Goal: Task Accomplishment & Management: Complete application form

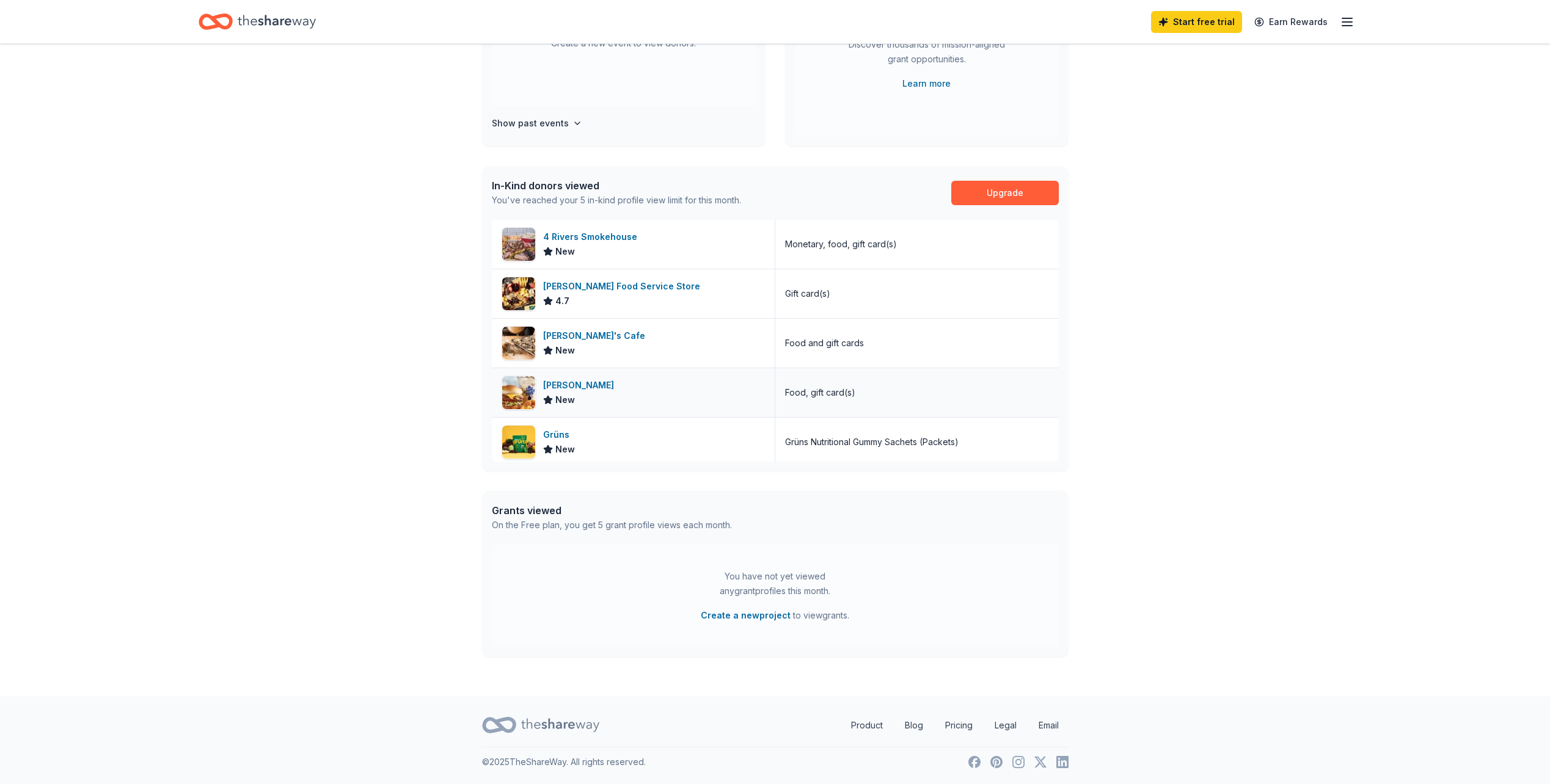
click at [675, 395] on div "Culver's New" at bounding box center [633, 393] width 283 height 49
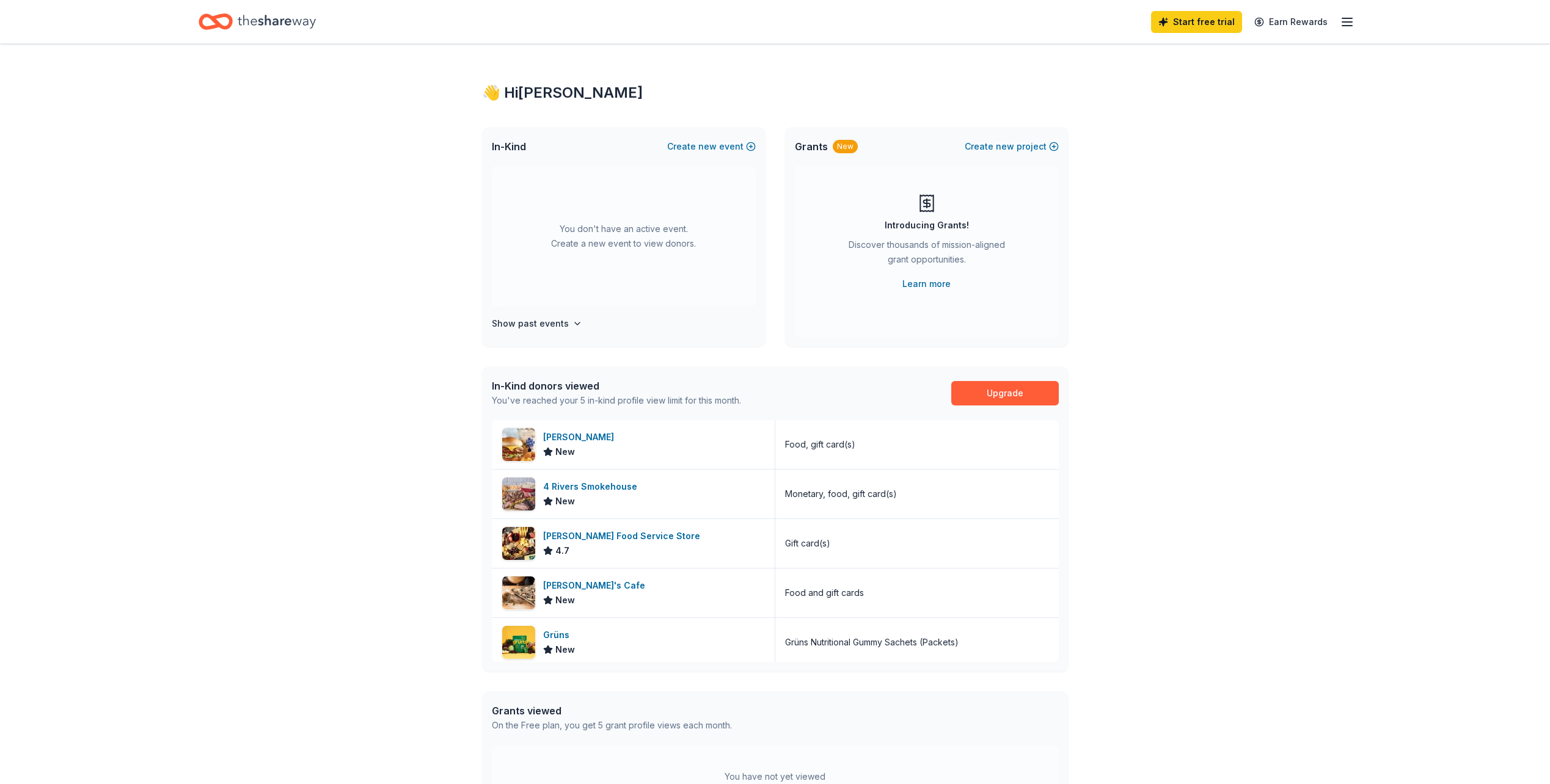
click at [1349, 26] on icon "button" at bounding box center [1347, 22] width 14 height 14
click at [1161, 488] on div "👋 Hi Fred In-Kind Create new event You don't have an active event. Create a new…" at bounding box center [775, 470] width 1550 height 853
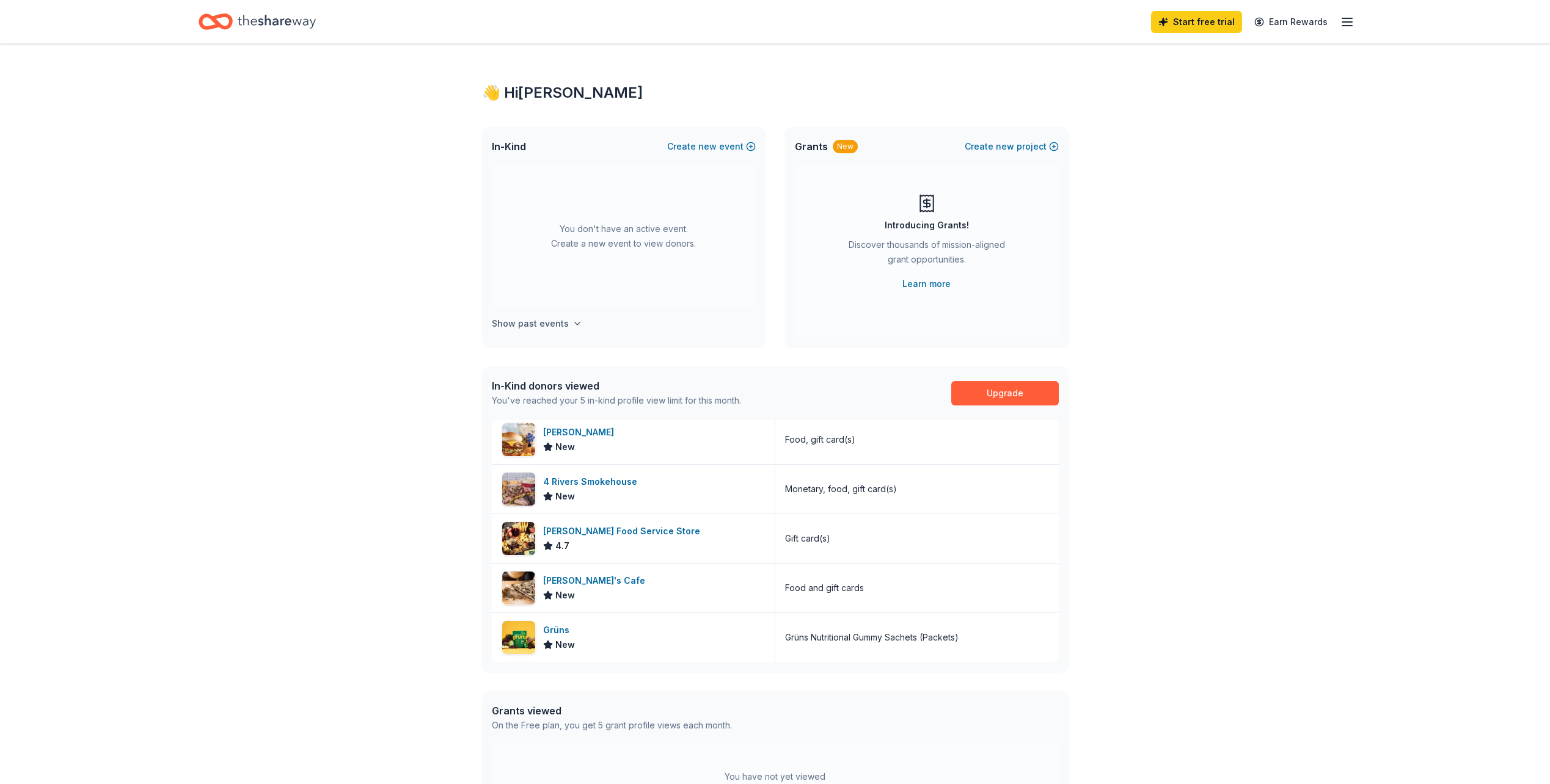
click at [560, 321] on h4 "Show past events" at bounding box center [530, 324] width 77 height 14
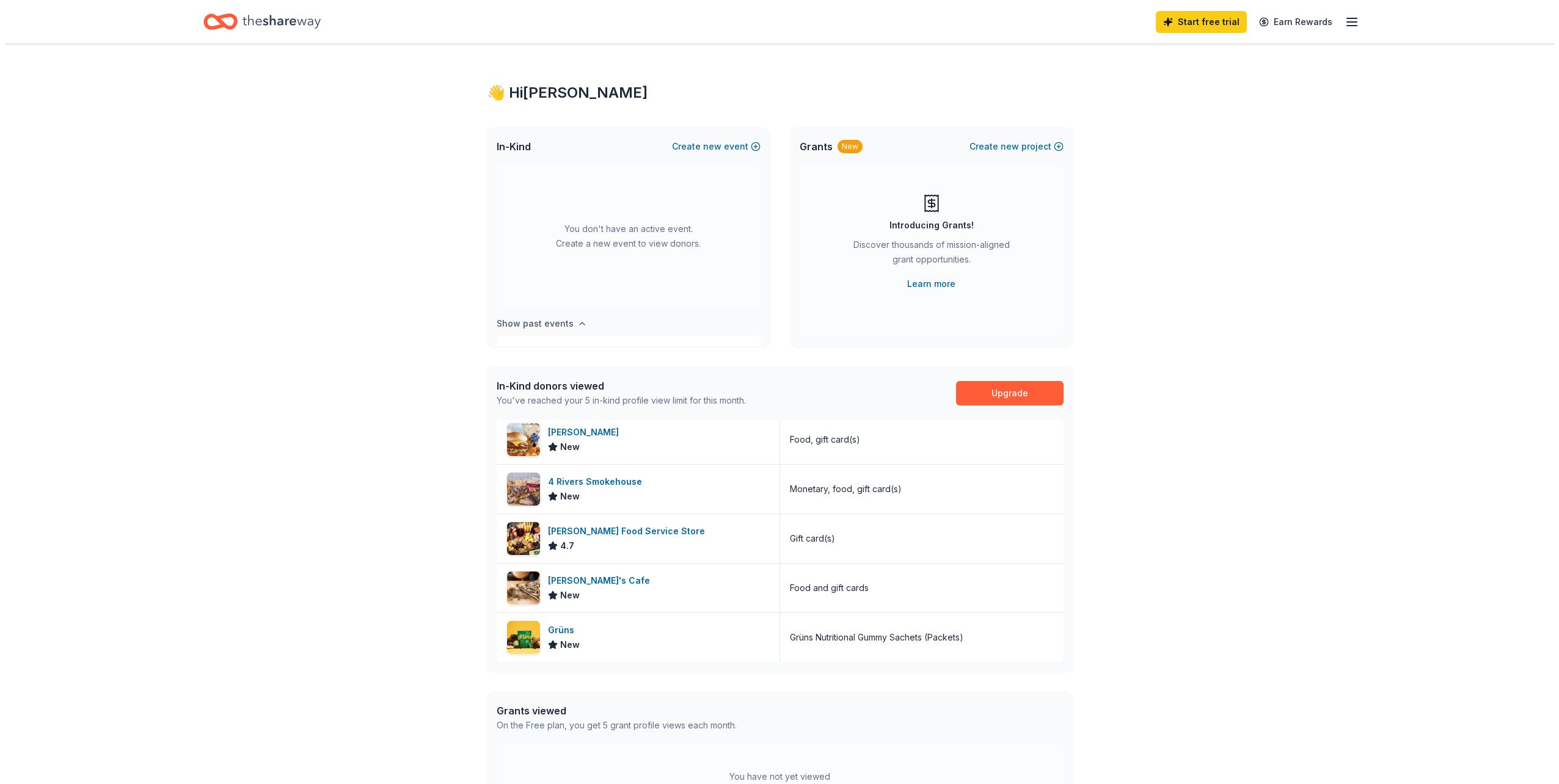
scroll to position [45, 0]
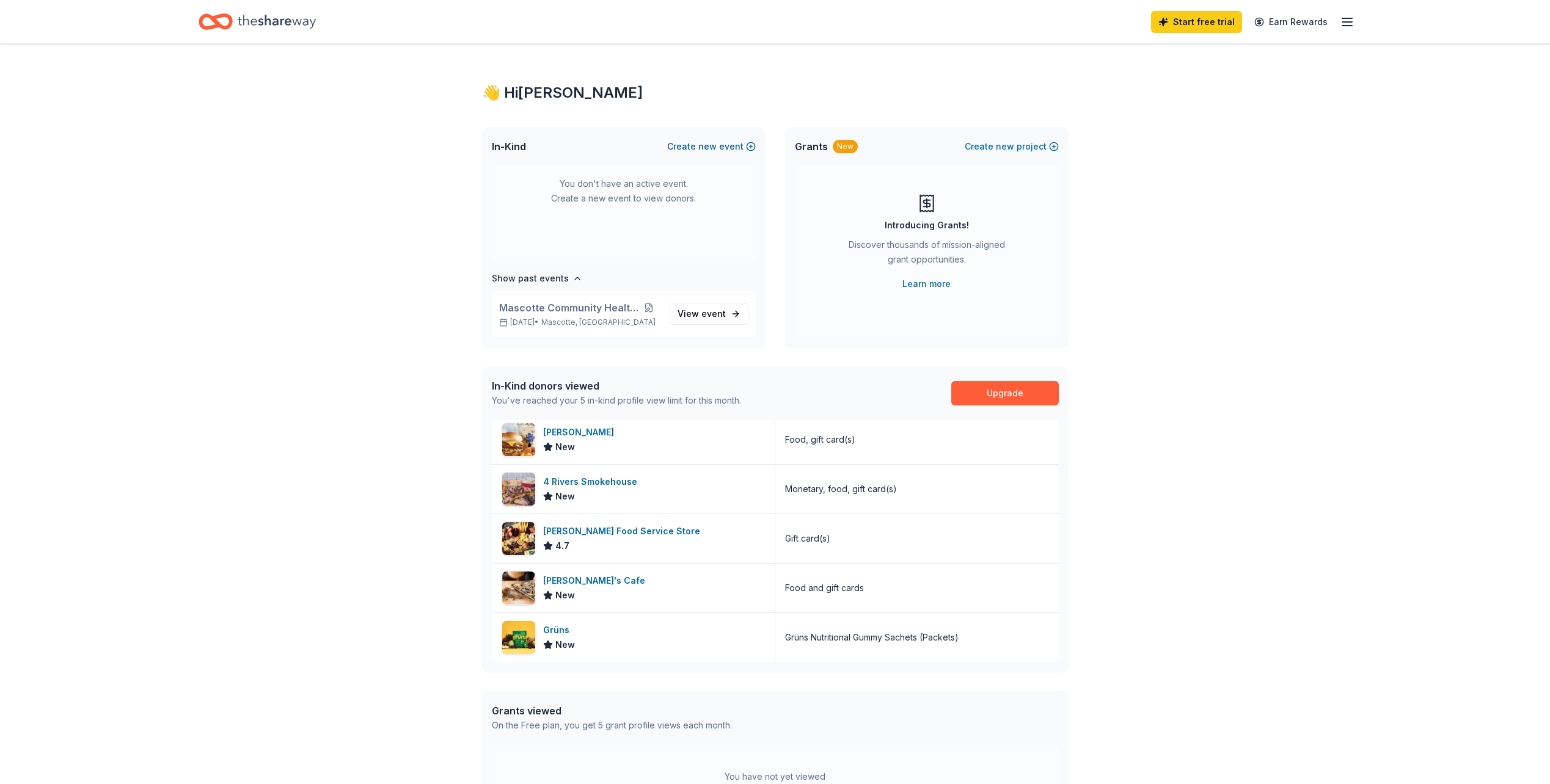
click at [715, 147] on span "new" at bounding box center [707, 146] width 18 height 14
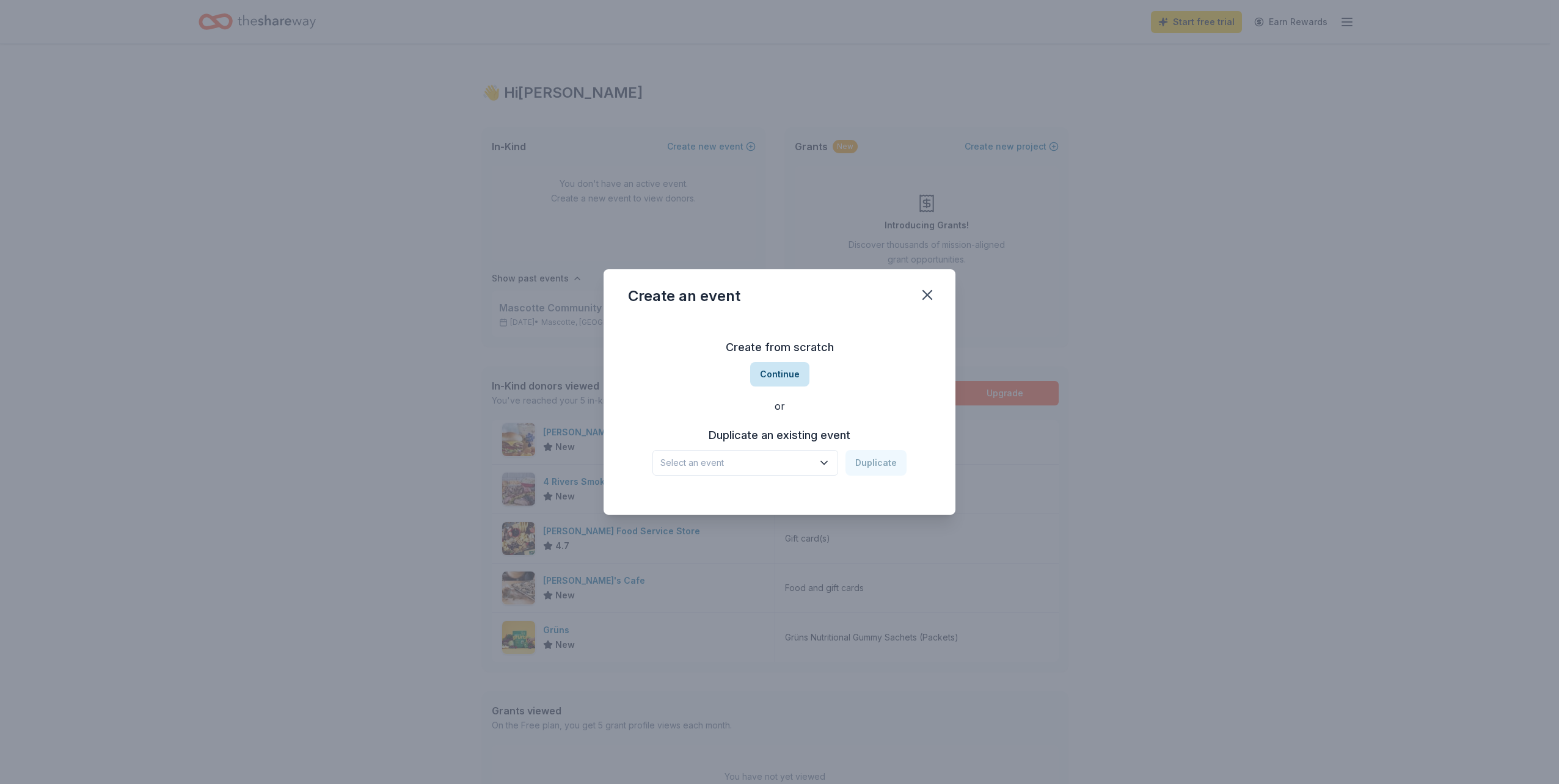
click at [783, 372] on button "Continue" at bounding box center [780, 374] width 59 height 24
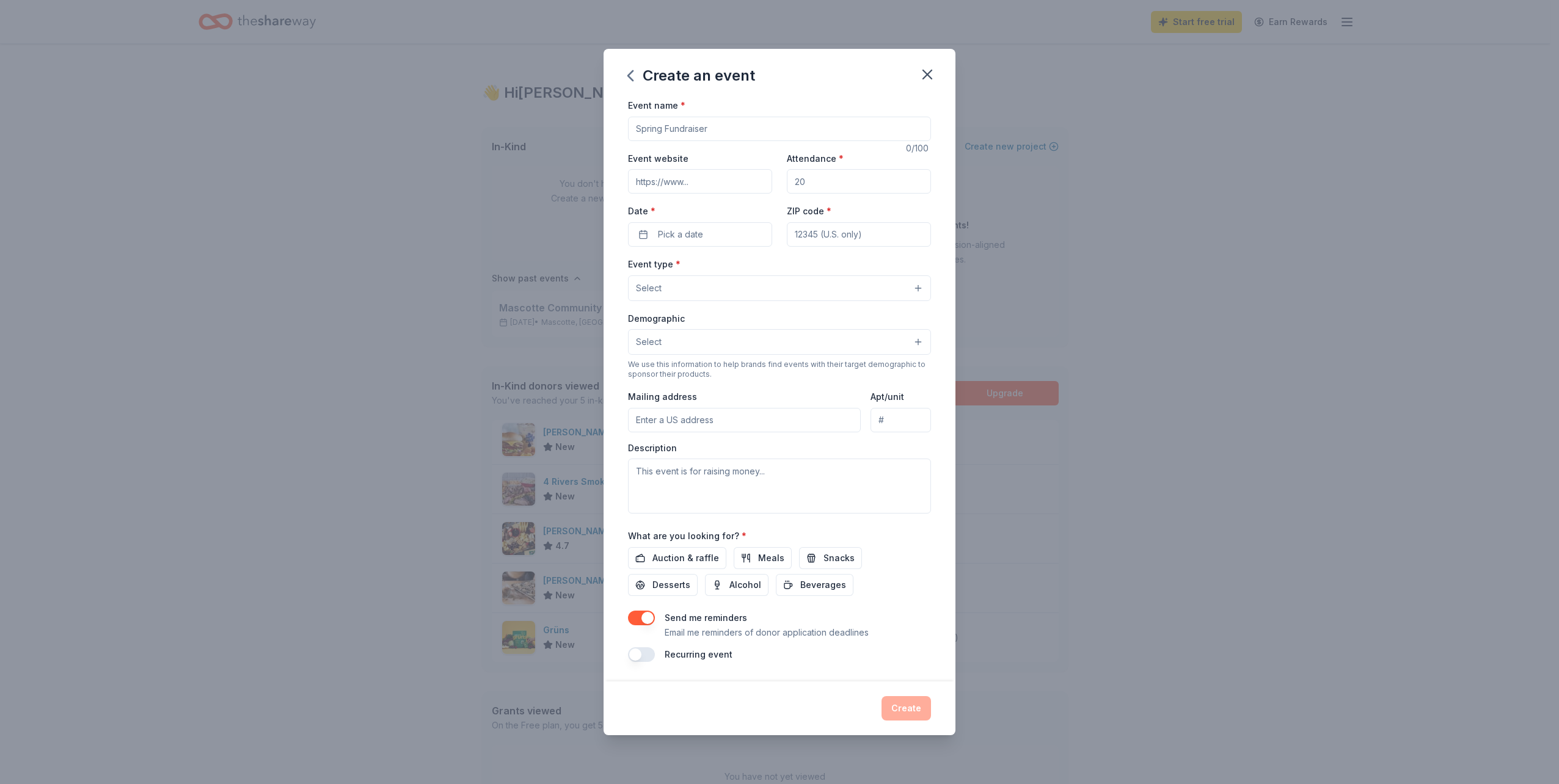
click at [725, 130] on input "Event name *" at bounding box center [780, 128] width 303 height 24
type input "Cruiser for a Cause"
click at [806, 182] on input "Attendance *" at bounding box center [859, 181] width 144 height 24
type input "100"
type input "34753"
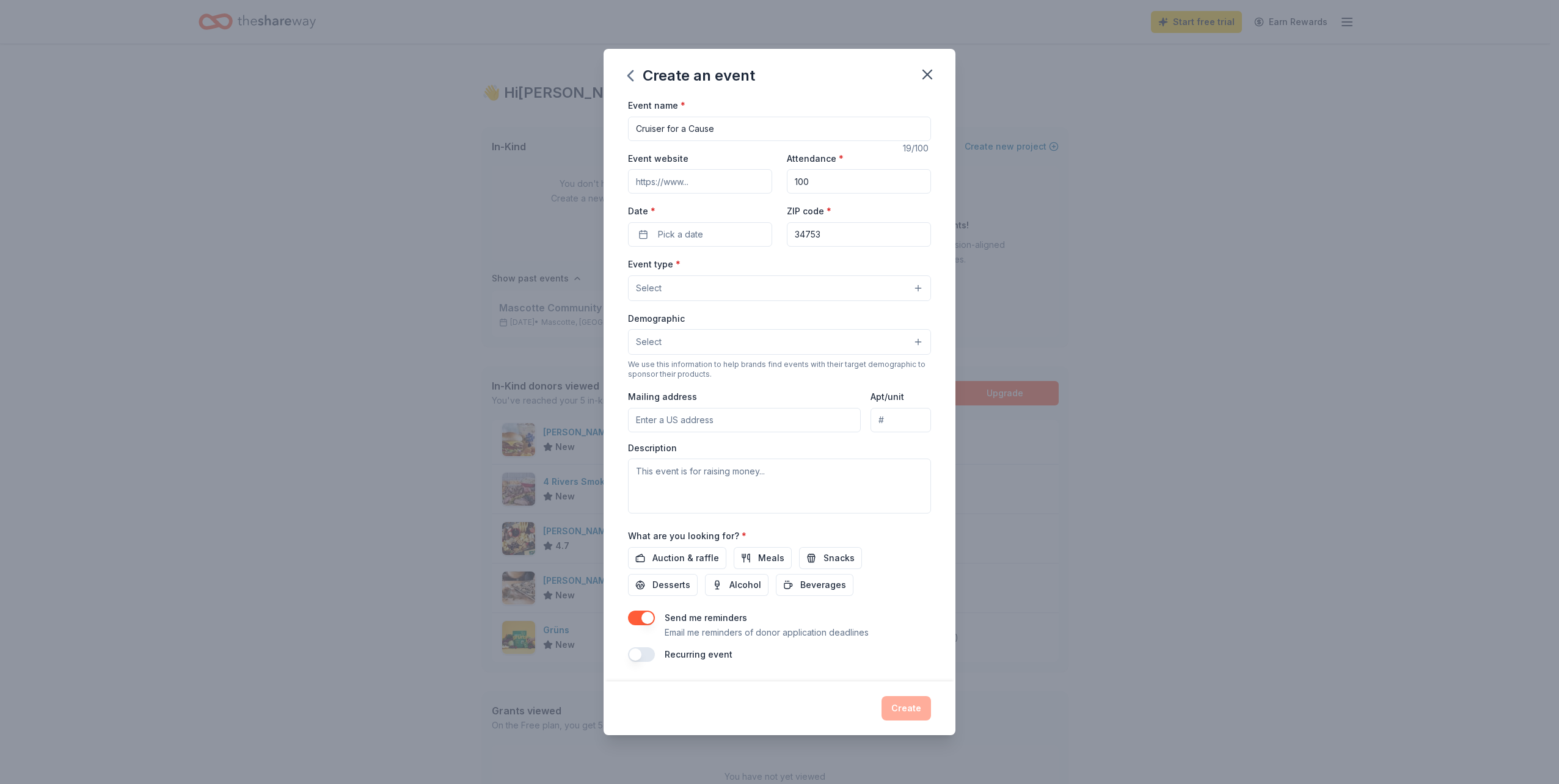
type input "100 E Myers Blvd"
click at [688, 234] on span "Pick a date" at bounding box center [681, 235] width 45 height 14
click at [764, 270] on button "Go to next month" at bounding box center [766, 267] width 17 height 17
click at [747, 370] on button "17" at bounding box center [744, 366] width 22 height 22
click at [741, 364] on button "17" at bounding box center [744, 366] width 22 height 22
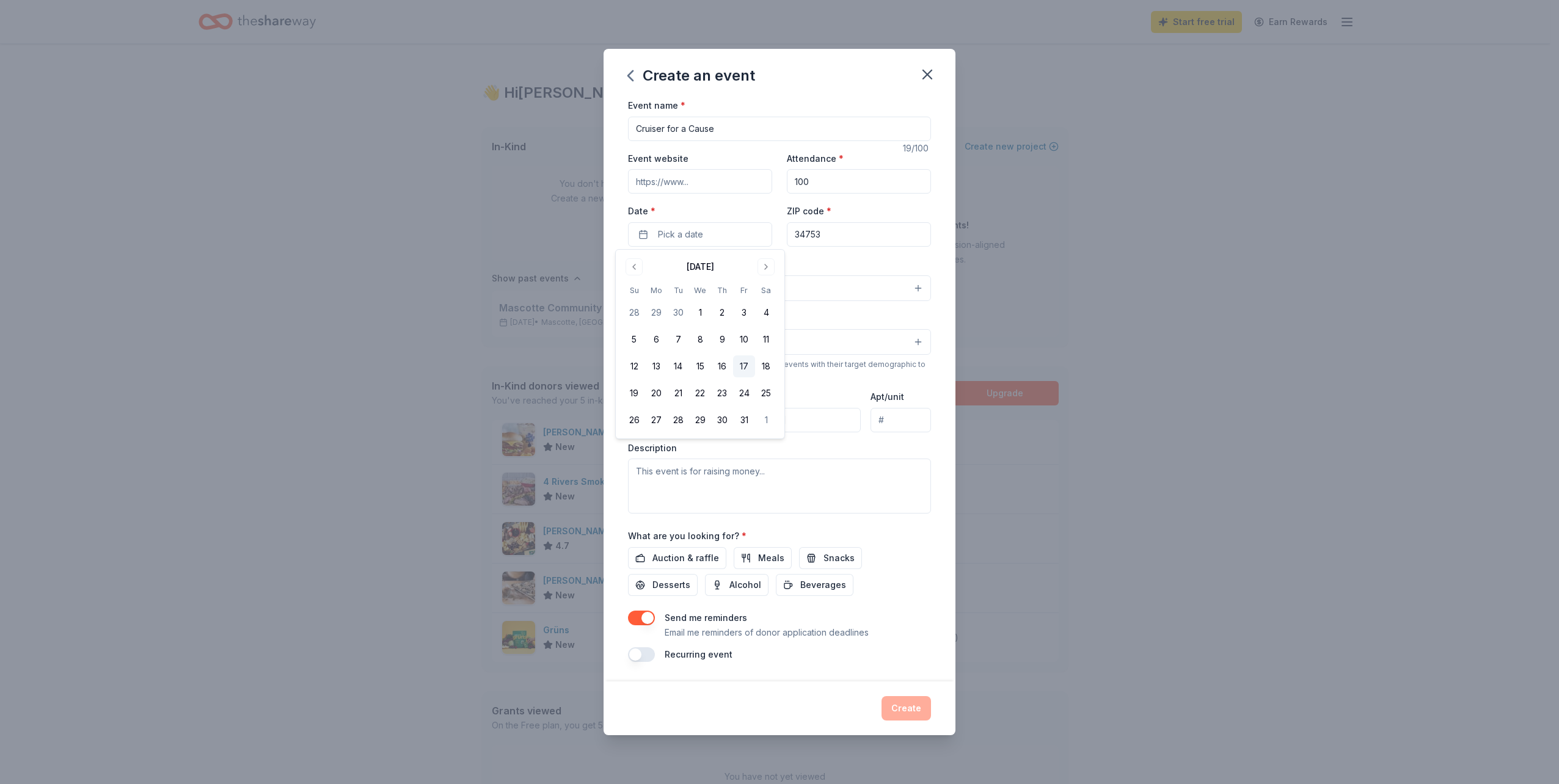
click at [741, 364] on button "17" at bounding box center [744, 366] width 22 height 22
click at [939, 254] on div "Event name * Cruiser for a Cause 19 /100 Event website Attendance * 100 Date * …" at bounding box center [780, 389] width 352 height 584
drag, startPoint x: 939, startPoint y: 254, endPoint x: 893, endPoint y: 285, distance: 55.5
click at [893, 285] on button "Select" at bounding box center [780, 288] width 303 height 26
click at [759, 328] on div "Fundraiser" at bounding box center [780, 319] width 302 height 26
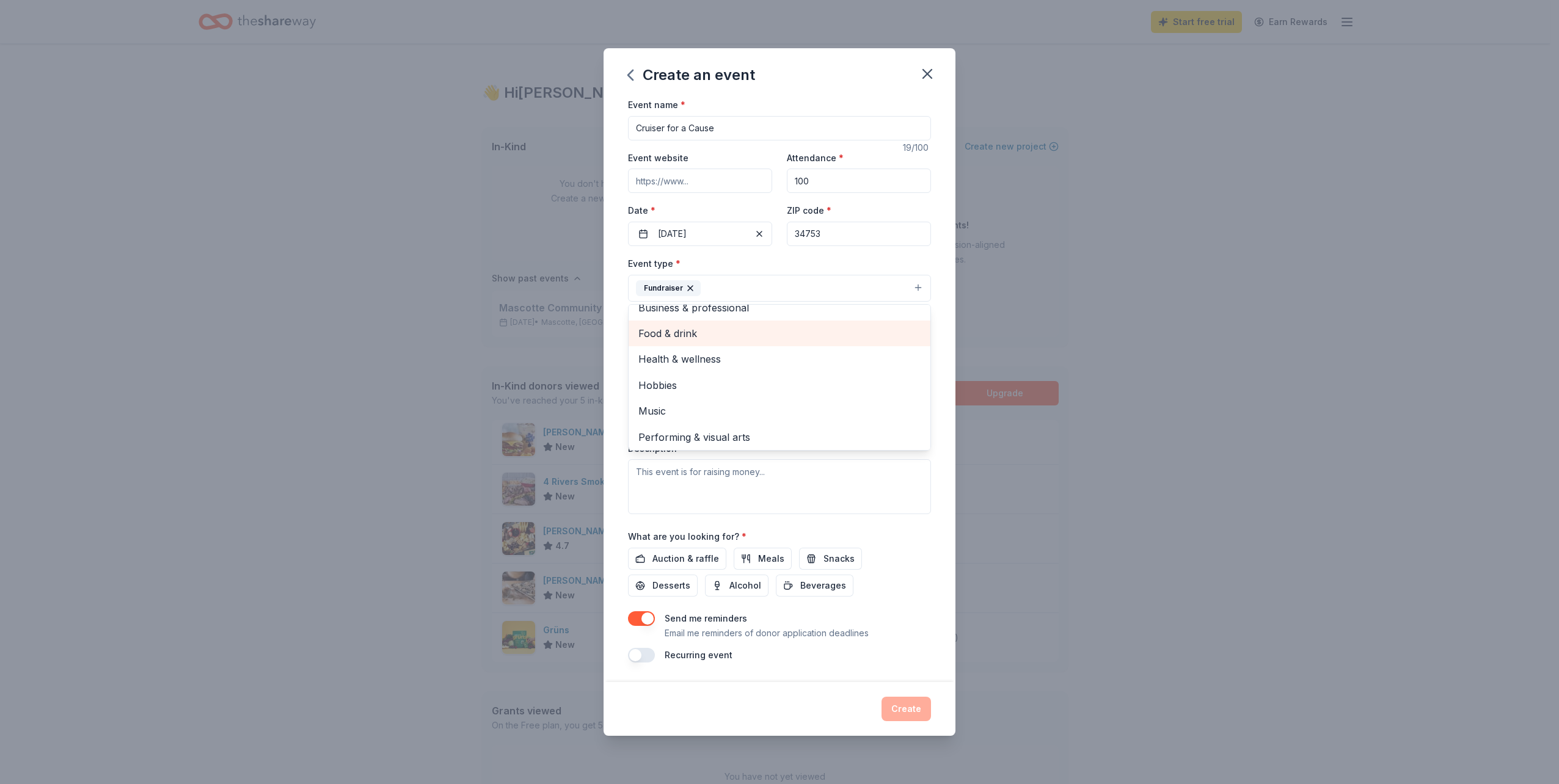
scroll to position [14, 0]
click at [730, 355] on span "Health & wellness" at bounding box center [780, 357] width 282 height 16
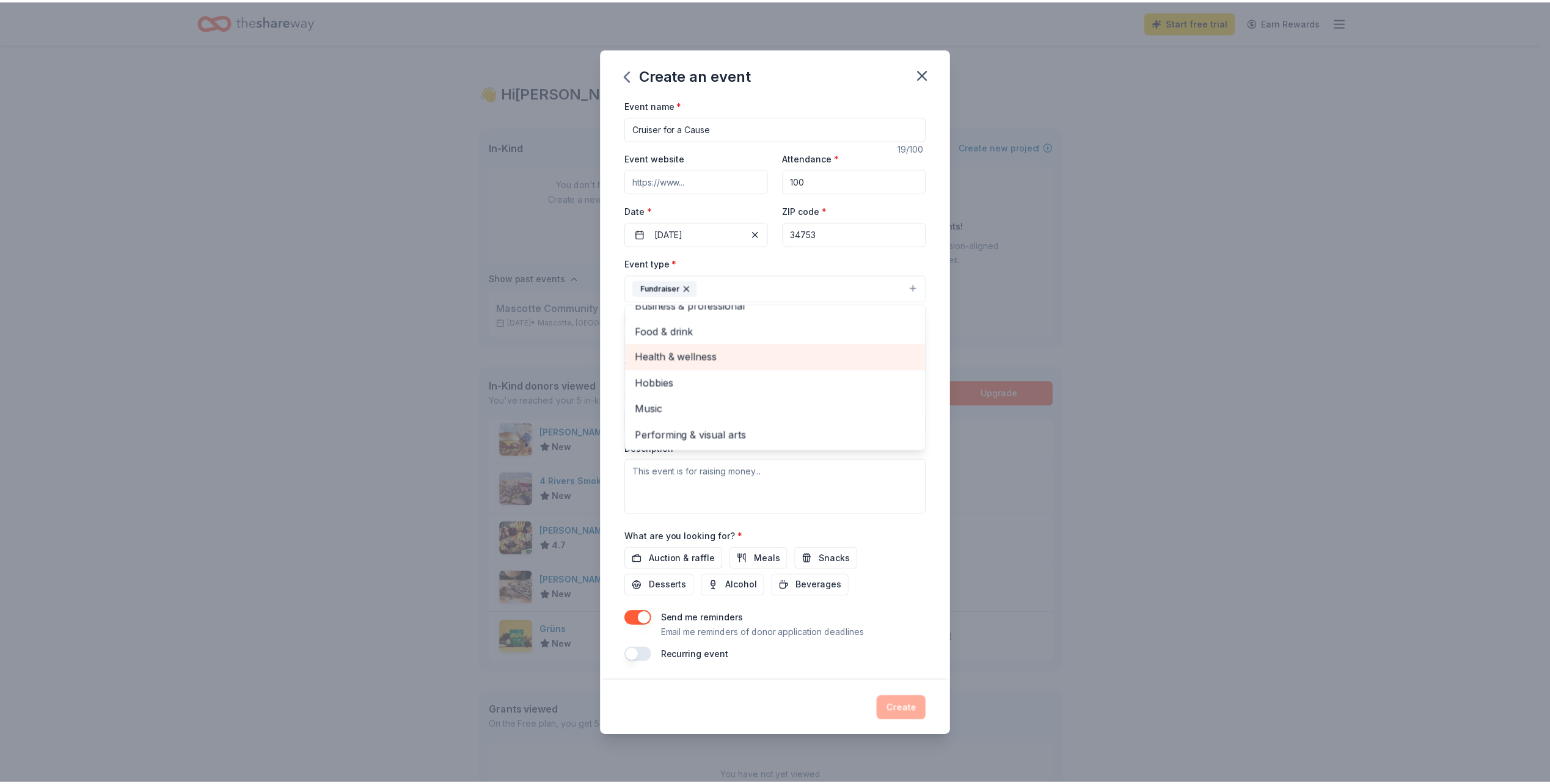
scroll to position [0, 0]
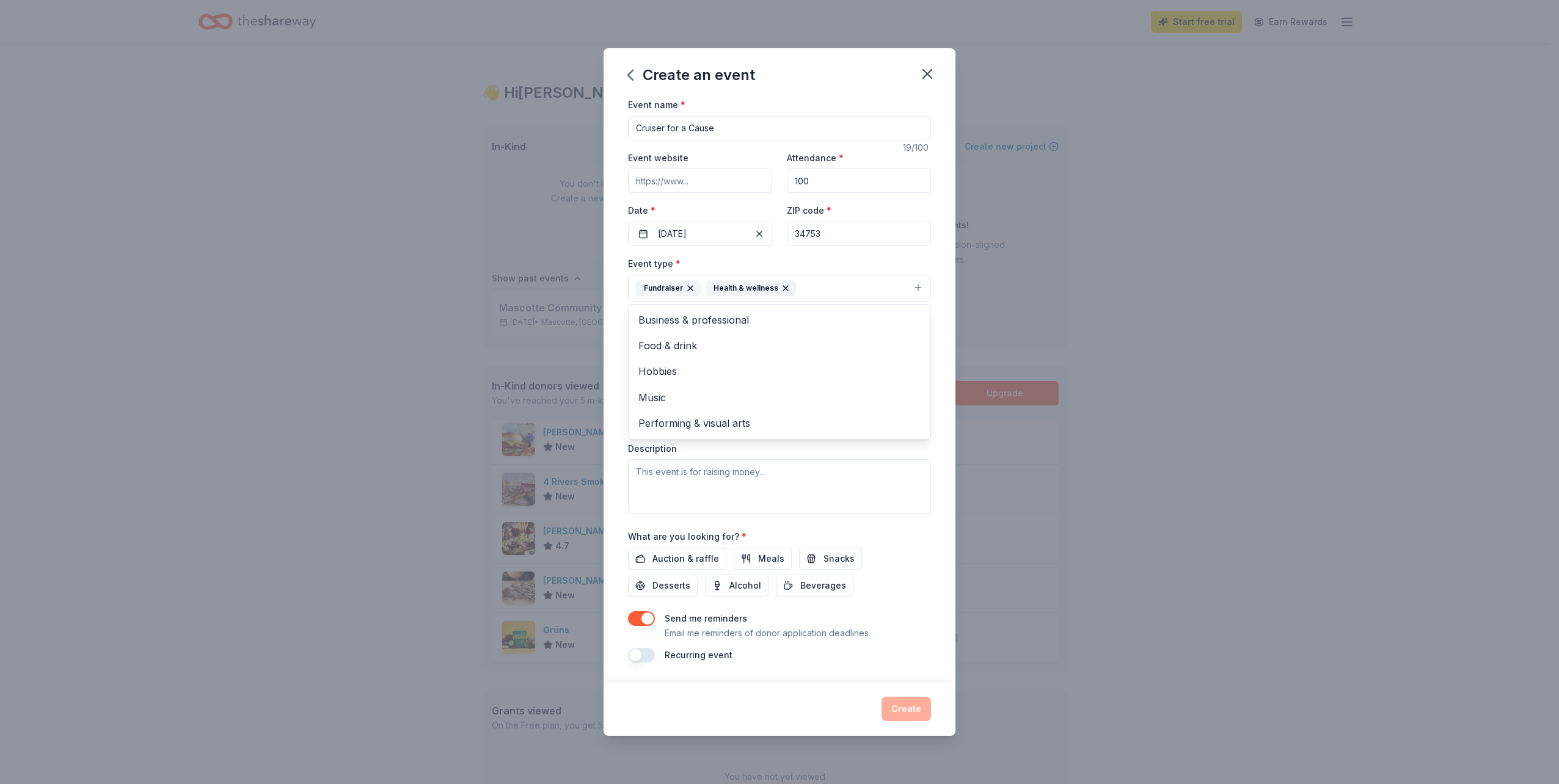
click at [783, 288] on icon "button" at bounding box center [785, 288] width 10 height 10
click at [776, 416] on input "100 E Myers Blvd" at bounding box center [744, 420] width 233 height 24
click at [864, 446] on div "Description" at bounding box center [780, 479] width 303 height 72
click at [700, 562] on span "Auction & raffle" at bounding box center [686, 559] width 67 height 14
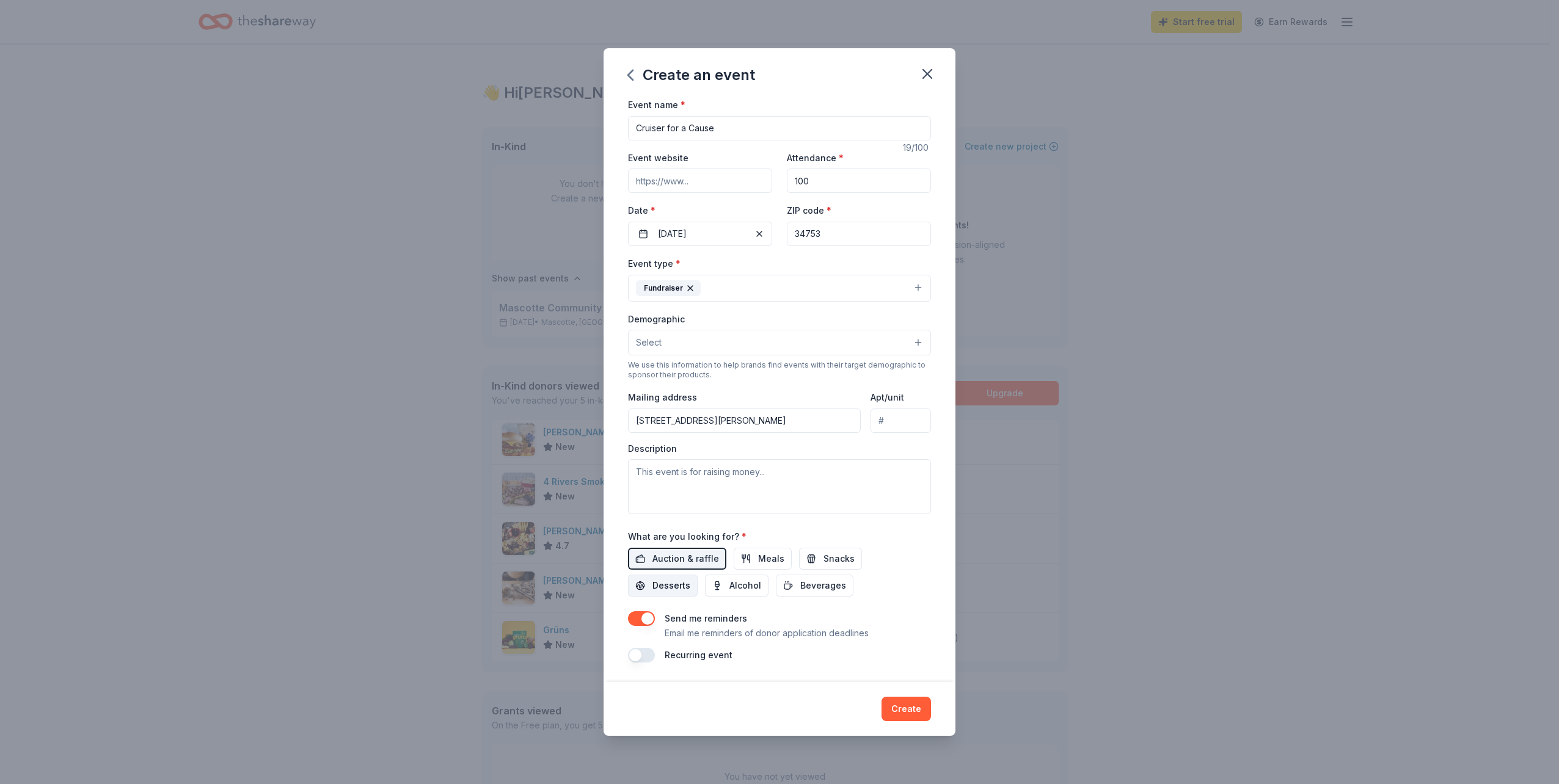
click at [690, 578] on span "Desserts" at bounding box center [671, 585] width 38 height 14
click at [901, 707] on button "Create" at bounding box center [906, 709] width 49 height 24
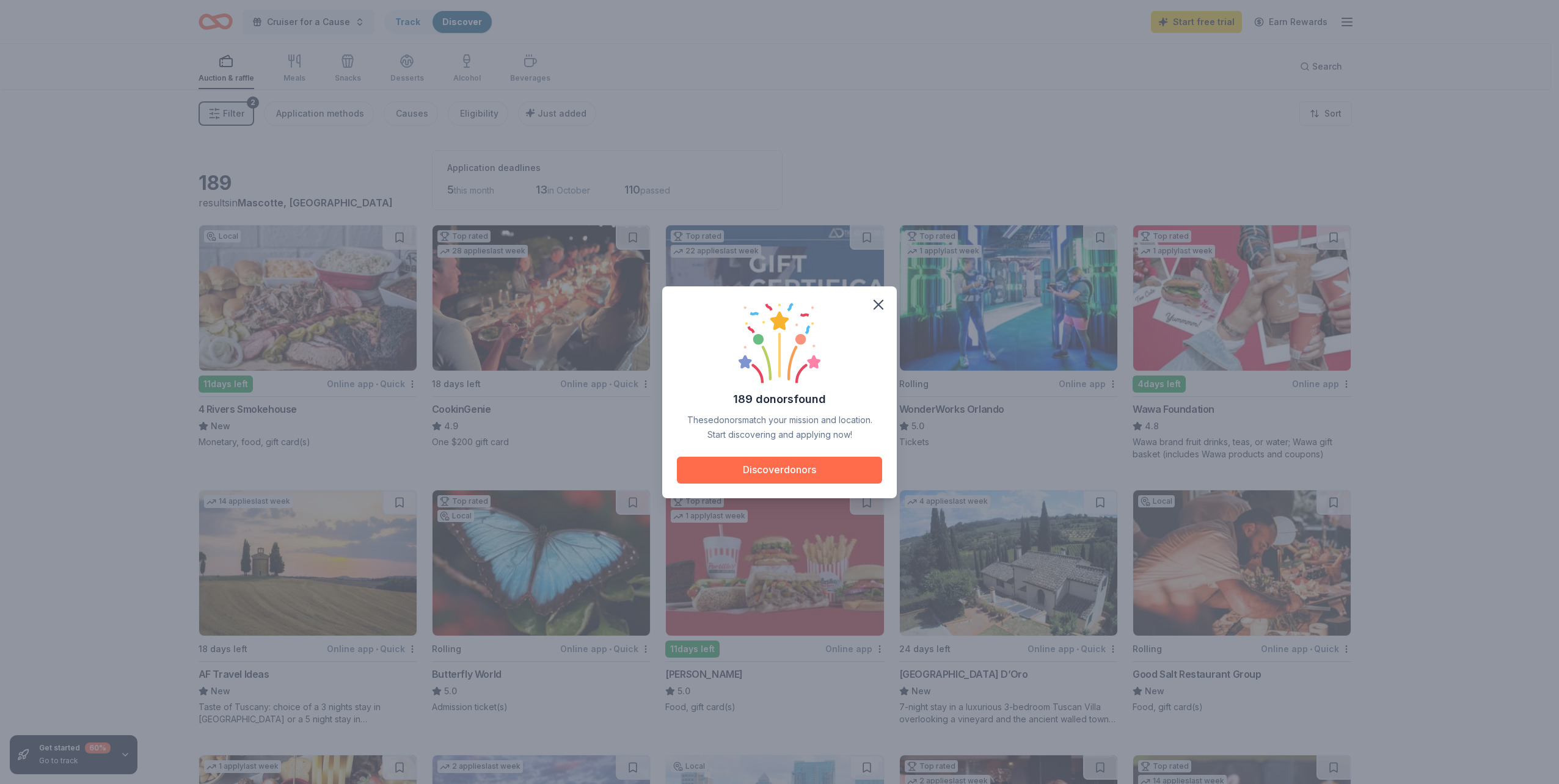
click at [783, 464] on button "Discover donors" at bounding box center [779, 470] width 205 height 27
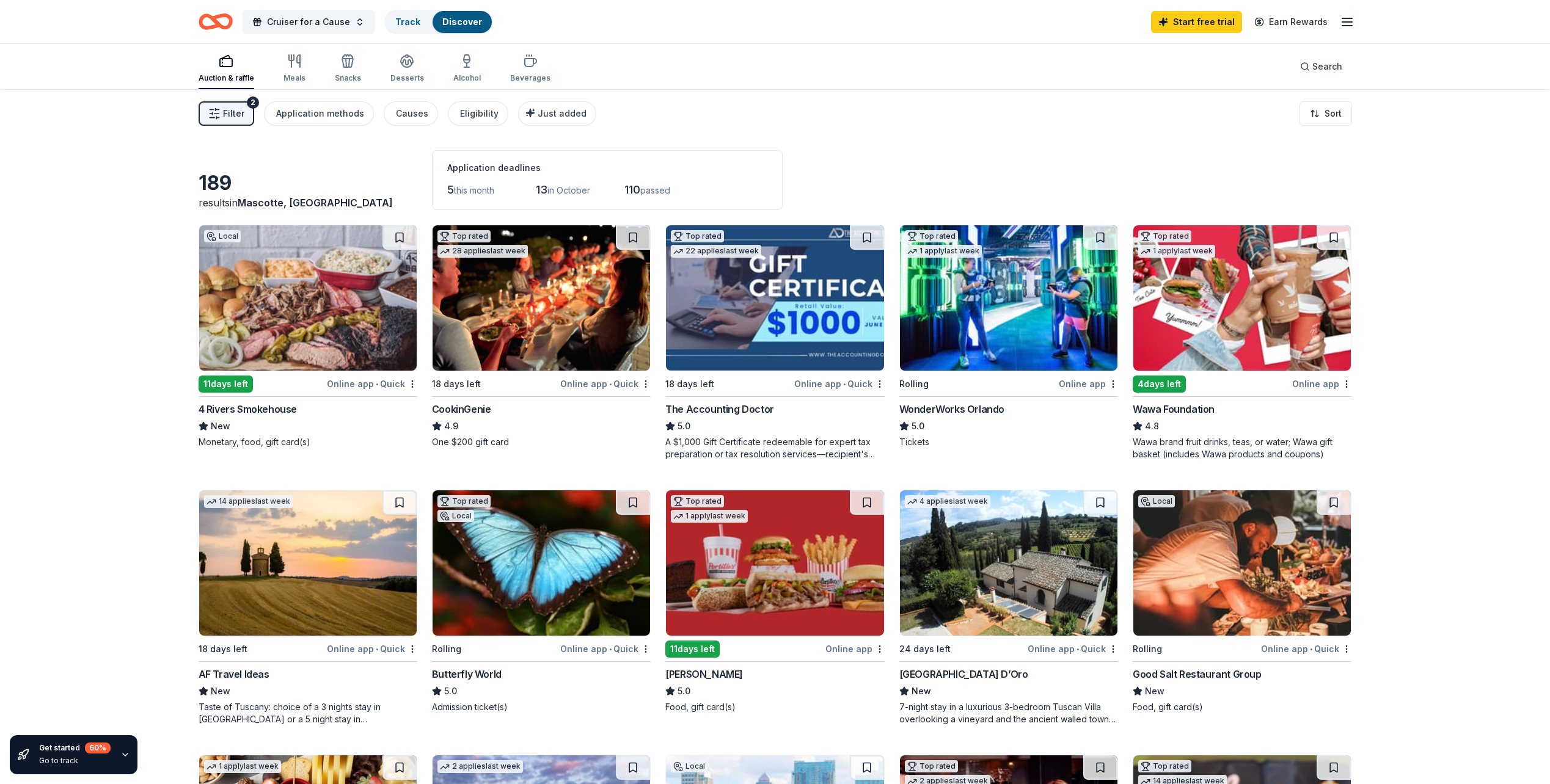
click at [1239, 341] on img at bounding box center [1242, 298] width 218 height 146
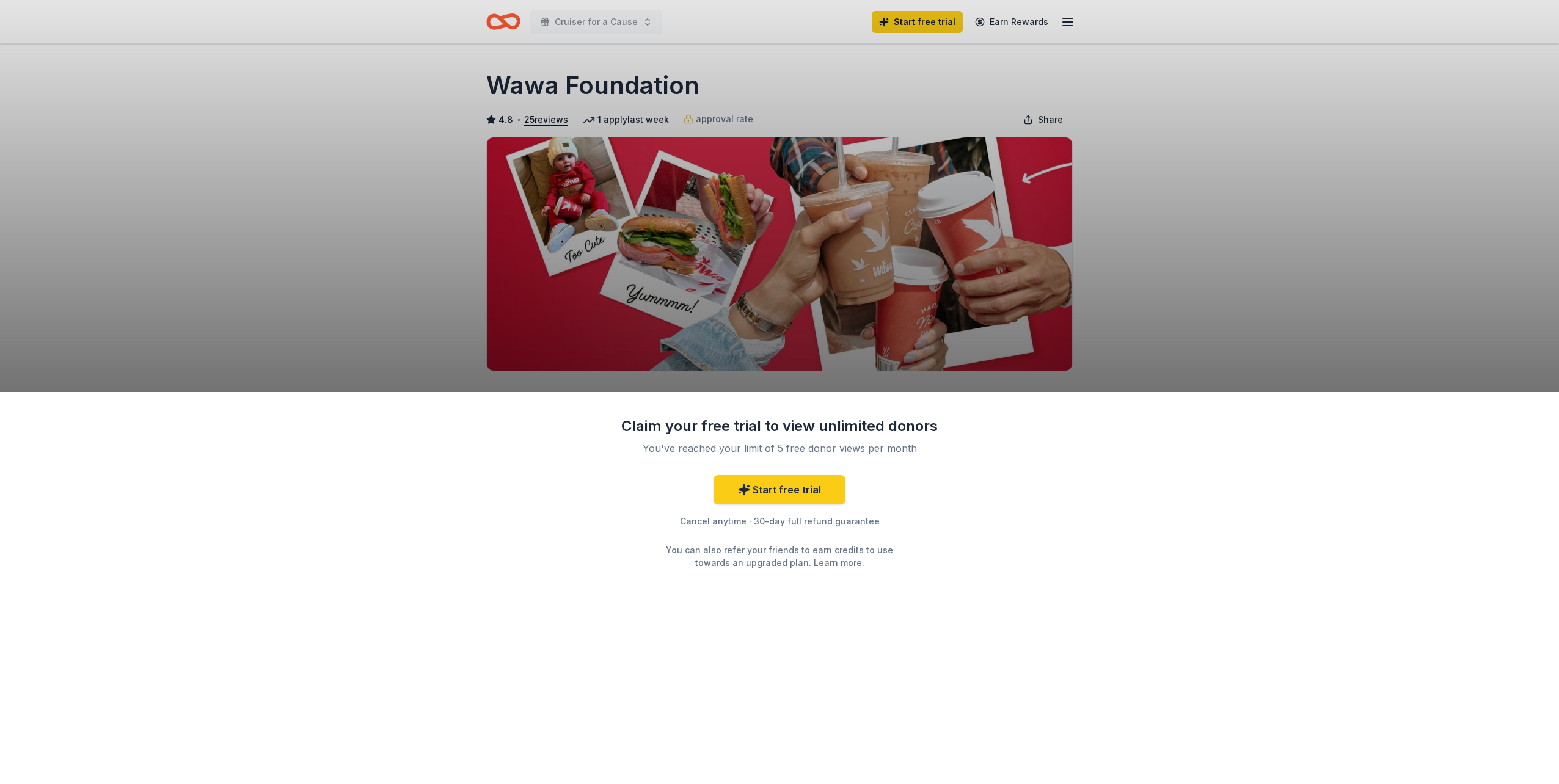
click at [1057, 504] on div "Claim your free trial to view unlimited donors You've reached your limit of 5 f…" at bounding box center [780, 588] width 1559 height 392
click at [748, 447] on div "You've reached your limit of 5 free donor views per month" at bounding box center [780, 448] width 288 height 14
click at [799, 448] on div "You've reached your limit of 5 free donor views per month" at bounding box center [780, 448] width 288 height 14
drag, startPoint x: 1013, startPoint y: 508, endPoint x: 1088, endPoint y: 404, distance: 128.2
click at [1017, 508] on div "Claim your free trial to view unlimited donors You've reached your limit of 5 f…" at bounding box center [780, 588] width 1559 height 392
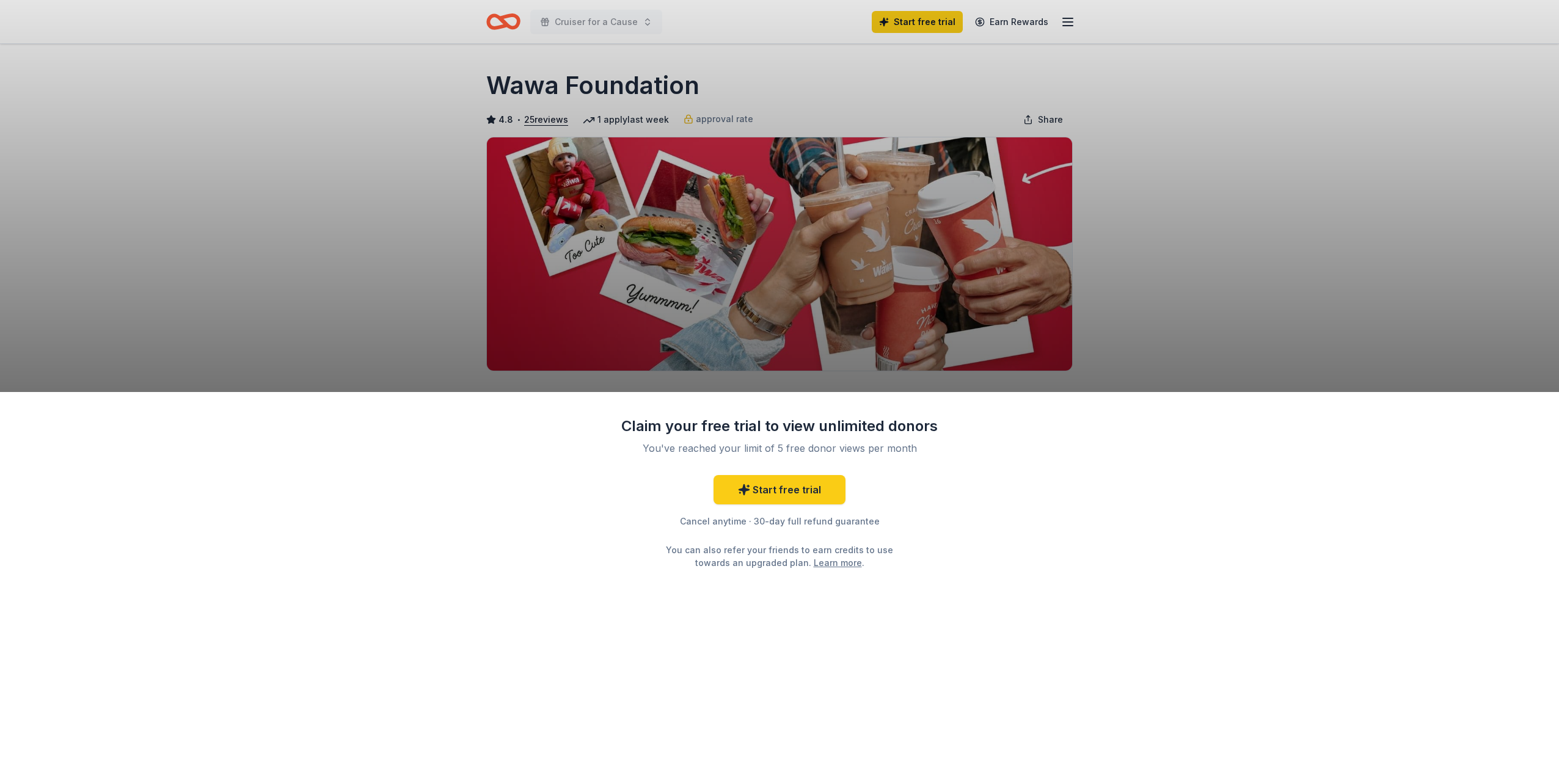
click at [1170, 270] on div "Claim your free trial to view unlimited donors You've reached your limit of 5 f…" at bounding box center [780, 392] width 1559 height 784
